Goal: Task Accomplishment & Management: Manage account settings

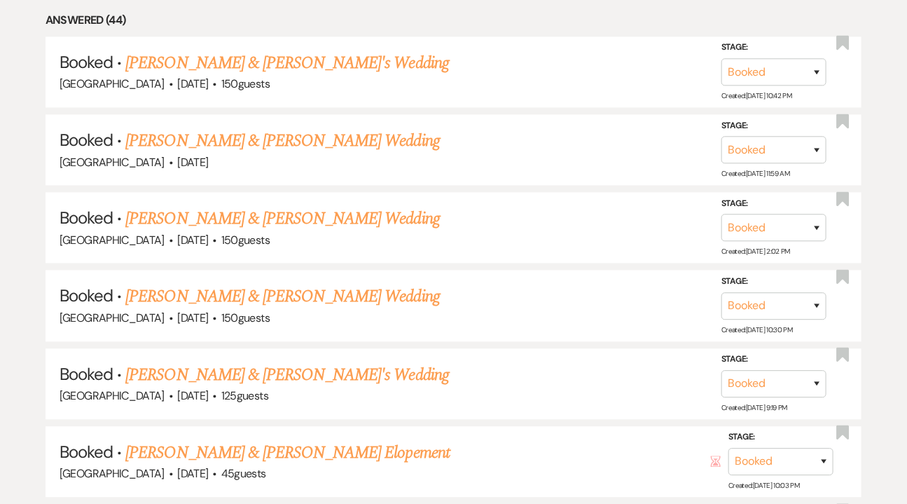
scroll to position [1061, 0]
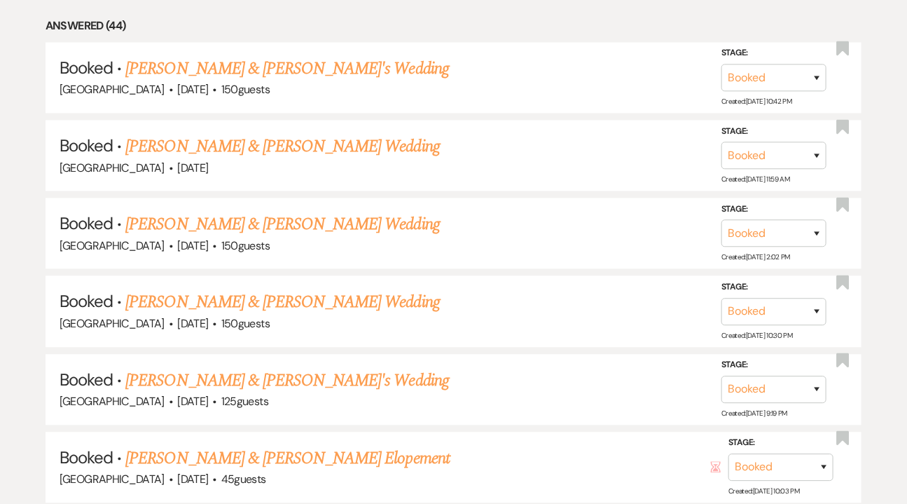
click at [265, 139] on link "[PERSON_NAME] & [PERSON_NAME] Wedding" at bounding box center [282, 146] width 314 height 25
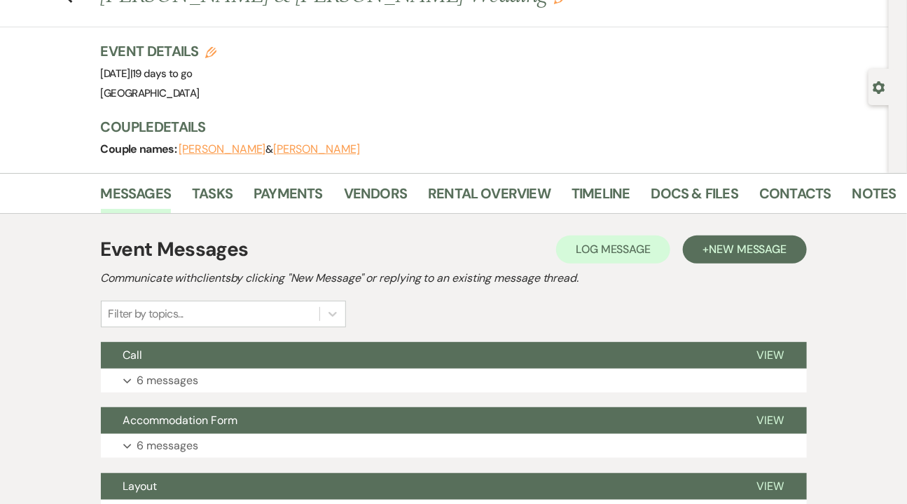
scroll to position [70, 0]
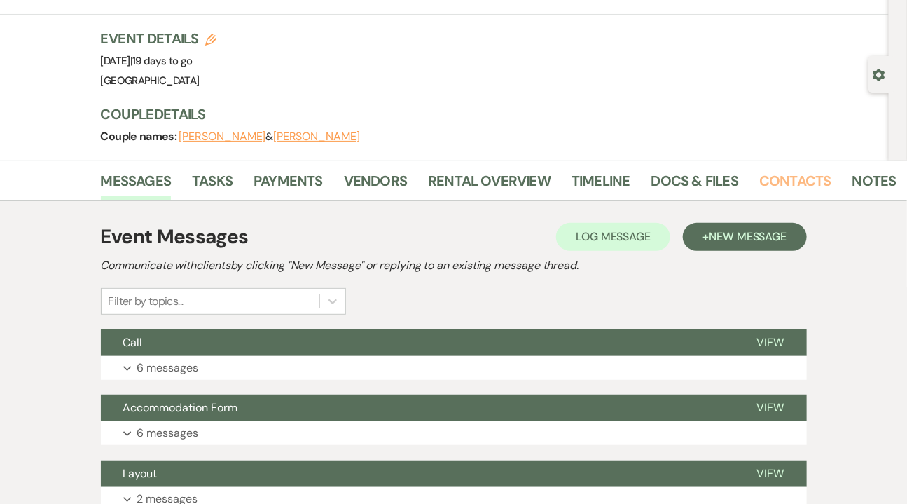
click at [797, 170] on link "Contacts" at bounding box center [795, 185] width 72 height 31
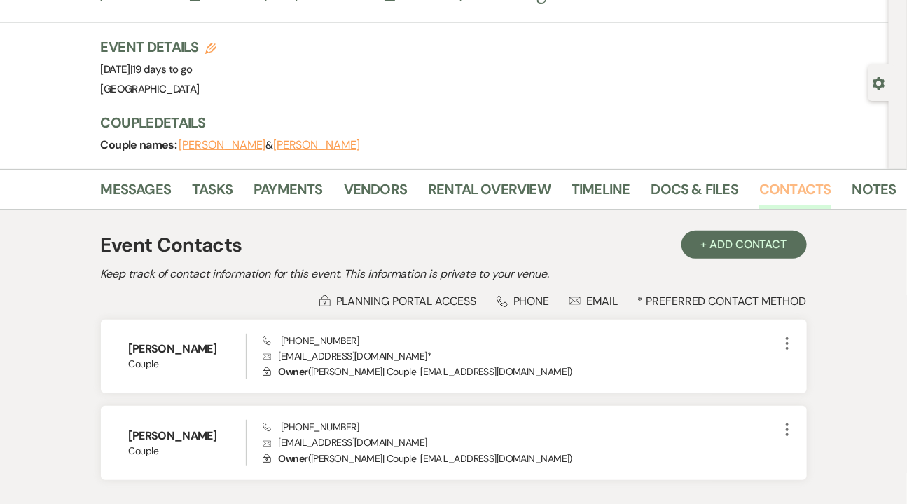
scroll to position [66, 0]
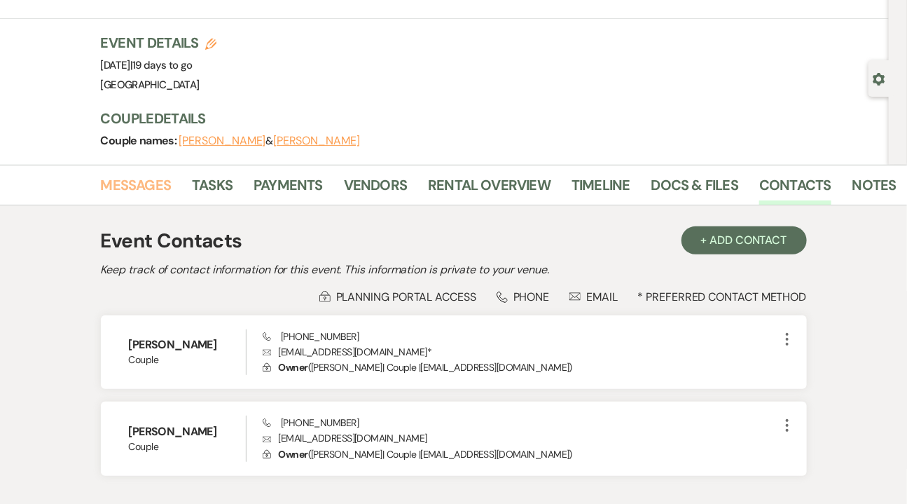
click at [167, 193] on link "Messages" at bounding box center [136, 189] width 71 height 31
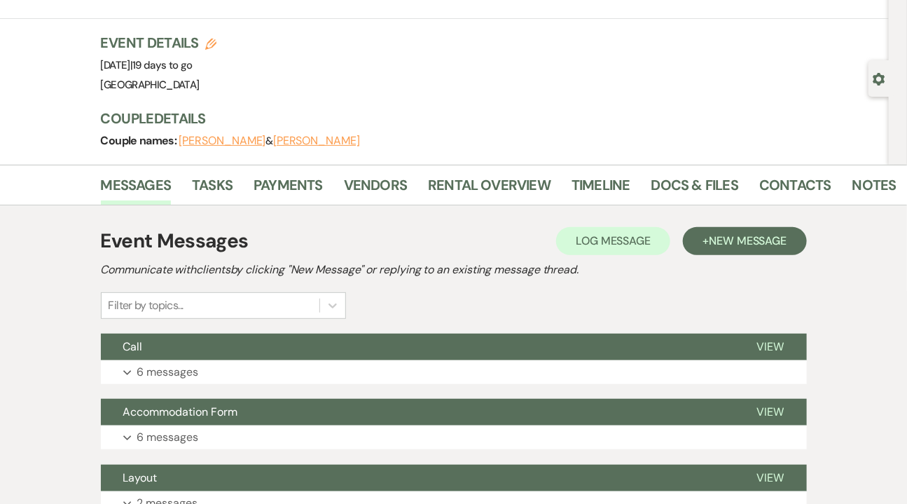
click at [154, 371] on p "6 messages" at bounding box center [168, 372] width 62 height 18
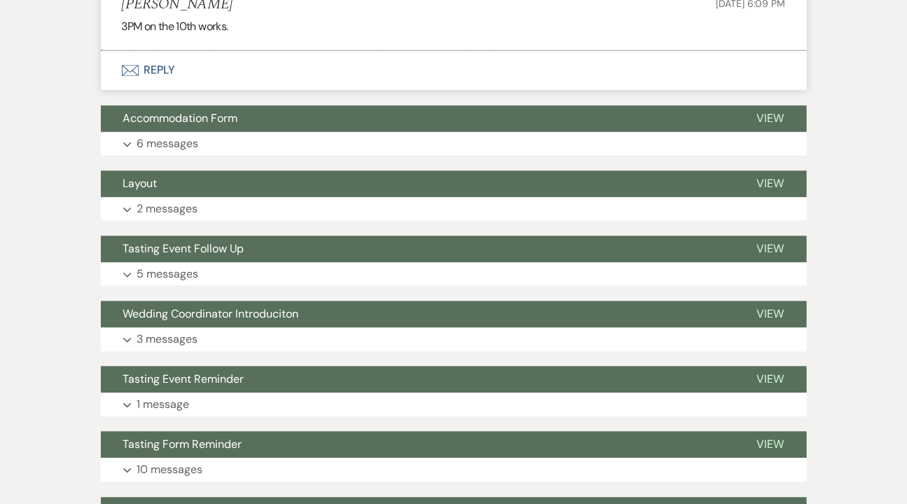
scroll to position [66, 0]
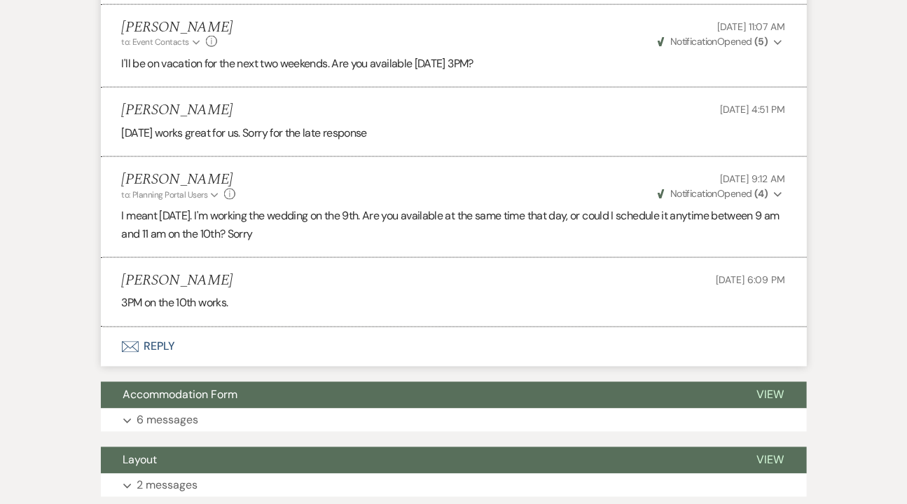
scroll to position [857, 0]
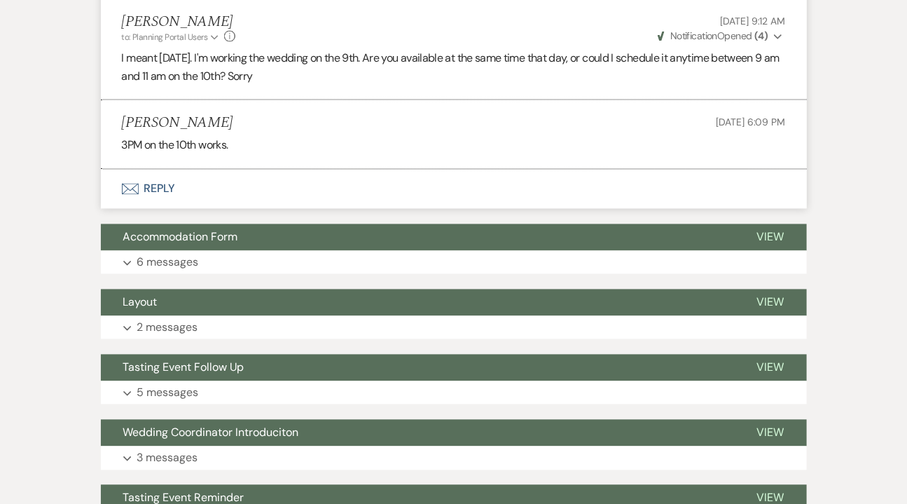
click at [153, 321] on p "2 messages" at bounding box center [167, 328] width 61 height 18
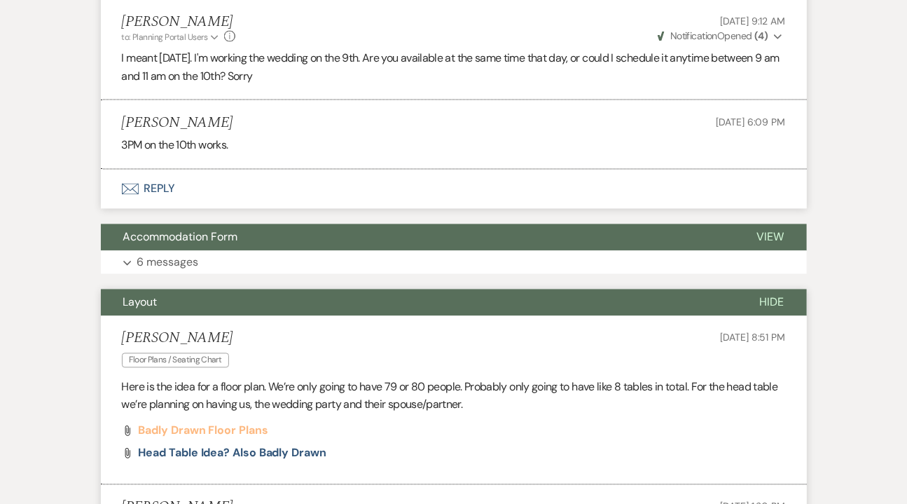
click at [198, 426] on span "Badly drawn floor plans" at bounding box center [204, 430] width 130 height 15
click at [188, 450] on span "Head Table Idea? Also badly drawn" at bounding box center [233, 453] width 188 height 15
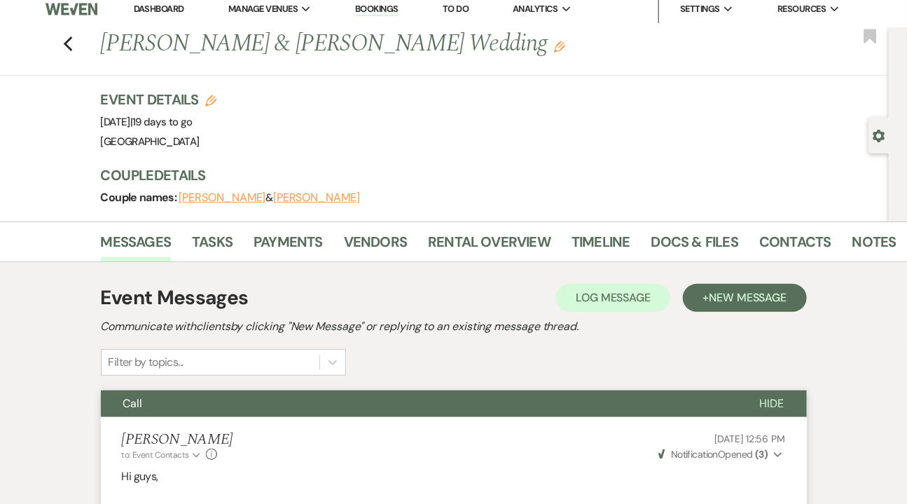
scroll to position [0, 0]
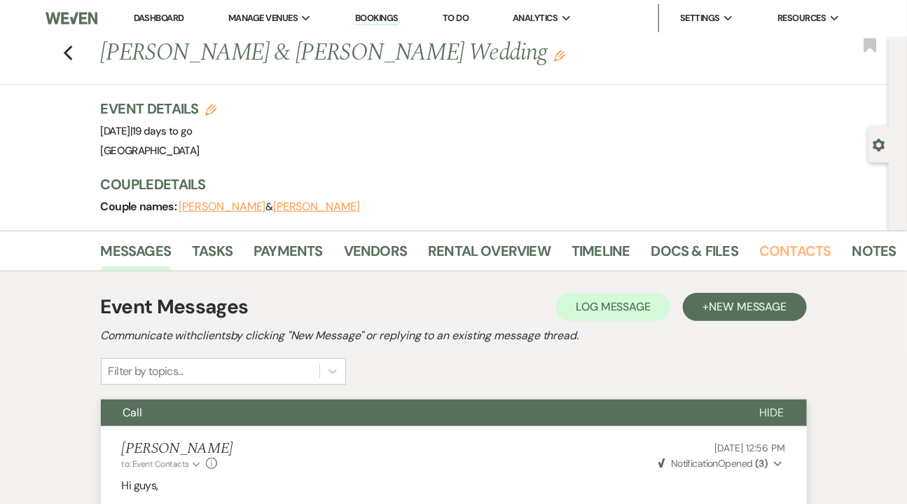
click at [778, 242] on link "Contacts" at bounding box center [795, 255] width 72 height 31
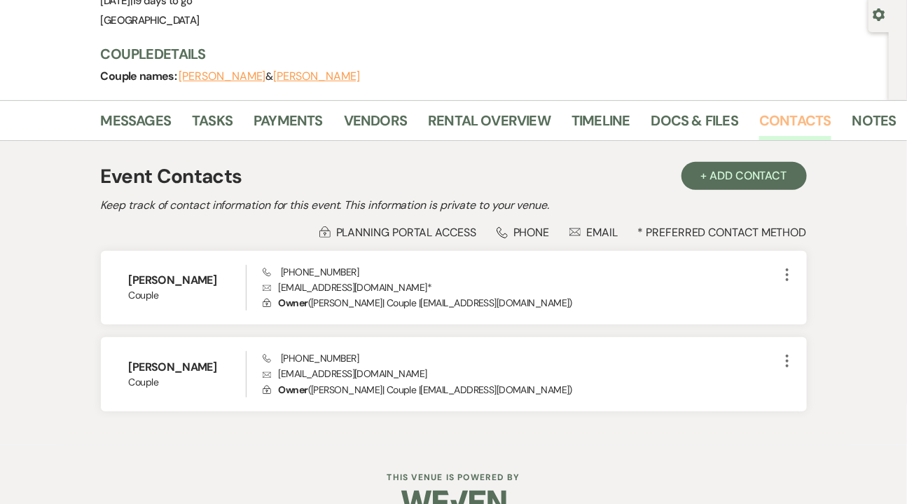
scroll to position [132, 0]
